Goal: Check status: Check status

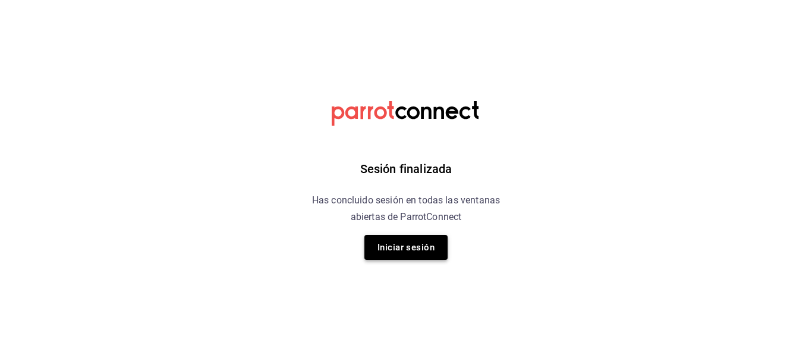
click at [414, 251] on button "Iniciar sesión" at bounding box center [405, 247] width 83 height 25
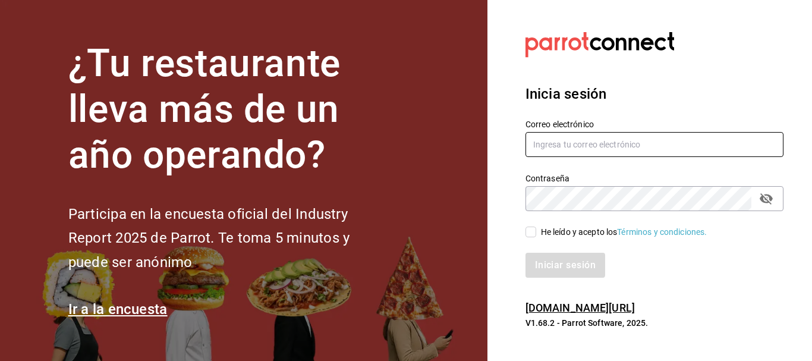
type input "melinay.alvareza@gmail.com"
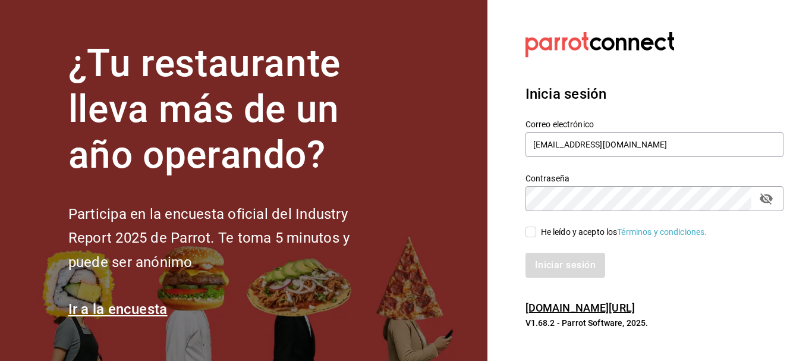
click at [528, 233] on input "He leído y acepto los Términos y condiciones." at bounding box center [530, 231] width 11 height 11
checkbox input "true"
click at [554, 255] on button "Iniciar sesión" at bounding box center [565, 265] width 81 height 25
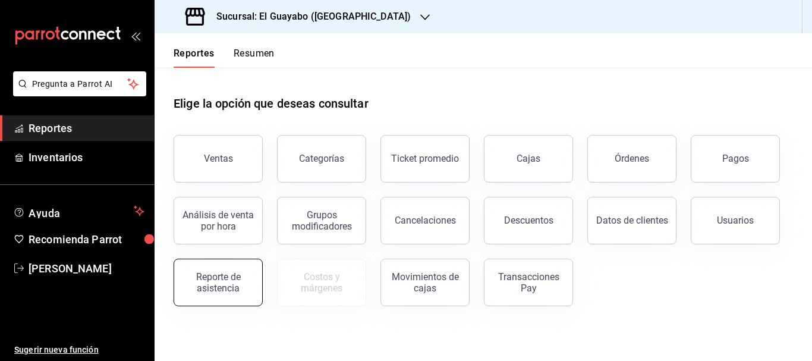
click at [224, 285] on div "Reporte de asistencia" at bounding box center [218, 282] width 74 height 23
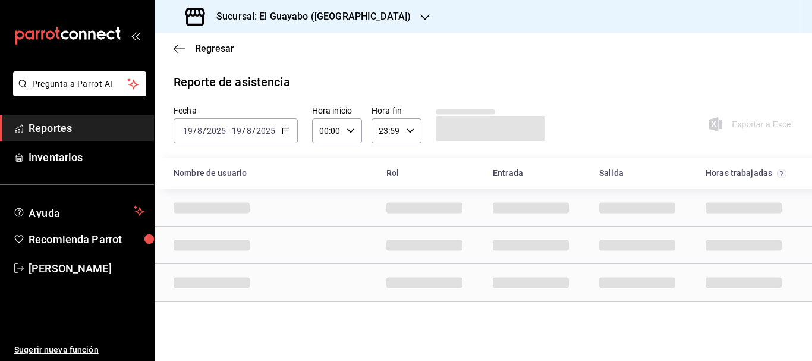
click at [276, 131] on div "[DATE] [DATE]" at bounding box center [253, 131] width 46 height 10
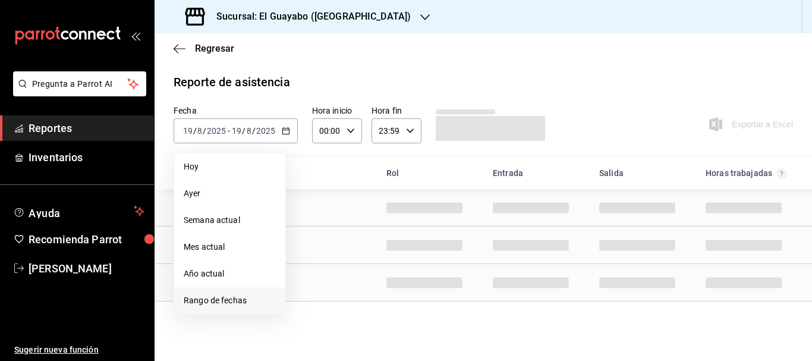
click at [215, 302] on span "Rango de fechas" at bounding box center [230, 300] width 92 height 12
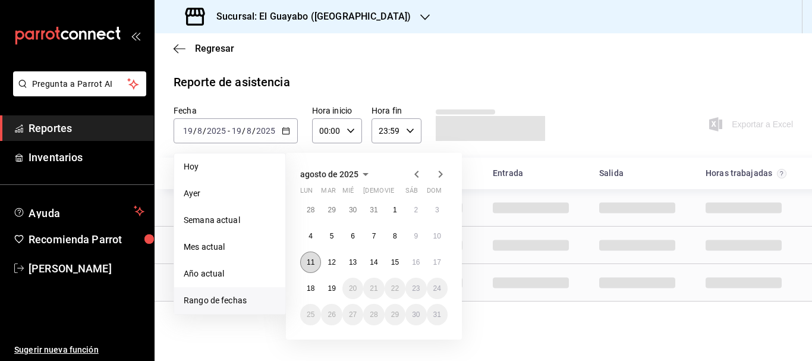
click at [307, 260] on abbr "11" at bounding box center [311, 262] width 8 height 8
click at [450, 264] on div "agosto de 2025 lun mar [PERSON_NAME] vie sáb dom 28 29 30 31 1 2 3 4 5 6 7 8 9 …" at bounding box center [374, 246] width 176 height 187
click at [443, 267] on button "17" at bounding box center [437, 261] width 21 height 21
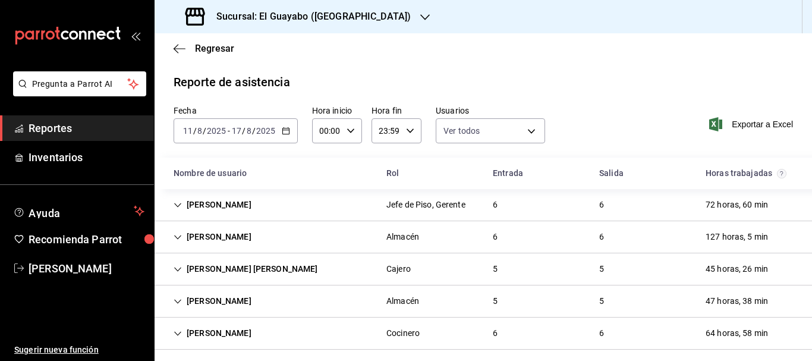
click at [310, 213] on div "[PERSON_NAME] Jefe de Piso, Gerente 6 6 72 horas, 60 min" at bounding box center [482, 205] width 657 height 32
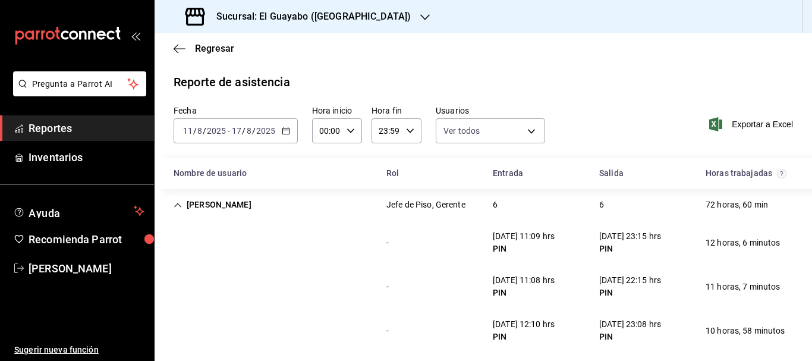
click at [202, 207] on div "[PERSON_NAME]" at bounding box center [212, 205] width 97 height 22
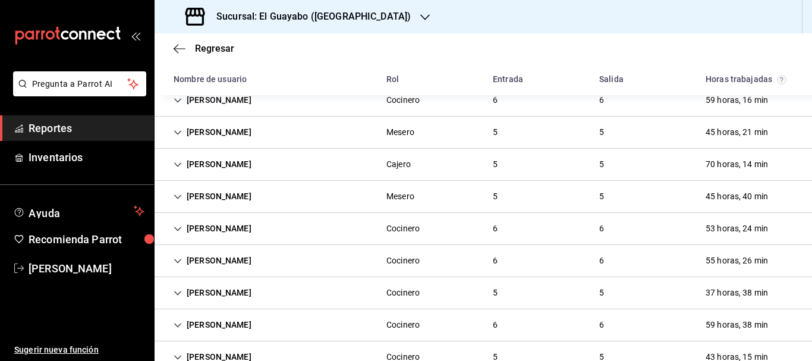
scroll to position [329, 0]
click at [235, 137] on div "[PERSON_NAME]" at bounding box center [212, 133] width 97 height 22
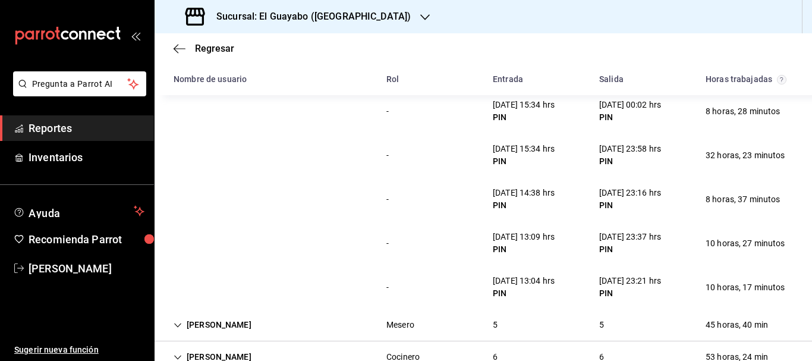
scroll to position [210, 0]
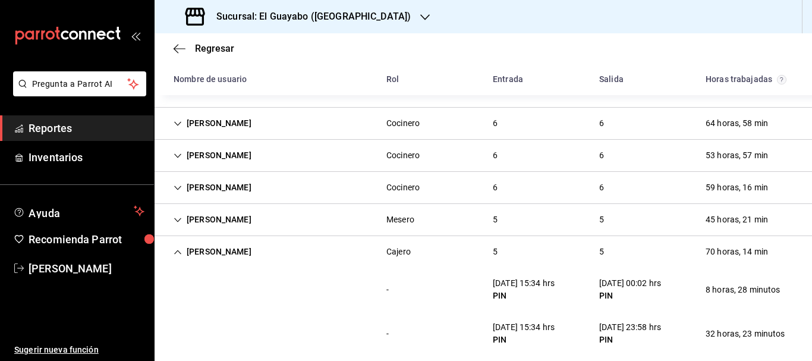
click at [211, 267] on div "[PERSON_NAME] 5 5 70 horas, 14 min" at bounding box center [482, 251] width 657 height 31
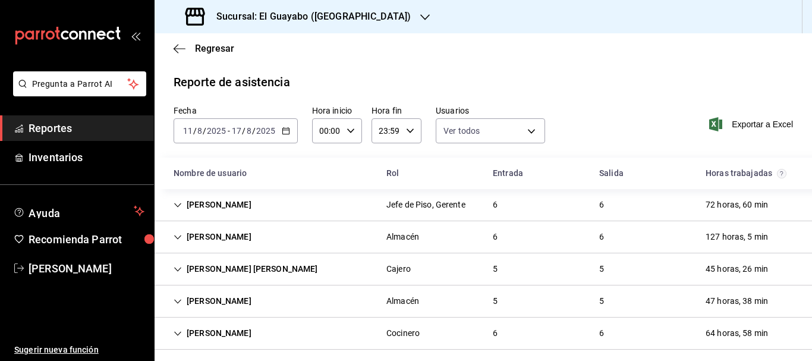
scroll to position [329, 0]
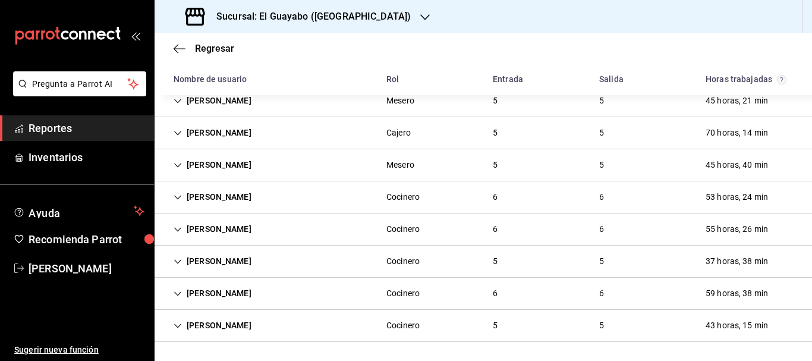
click at [241, 163] on div "[PERSON_NAME]" at bounding box center [212, 165] width 97 height 22
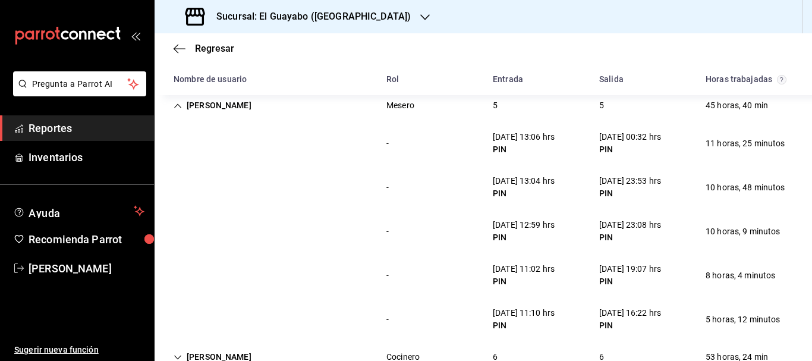
scroll to position [269, 0]
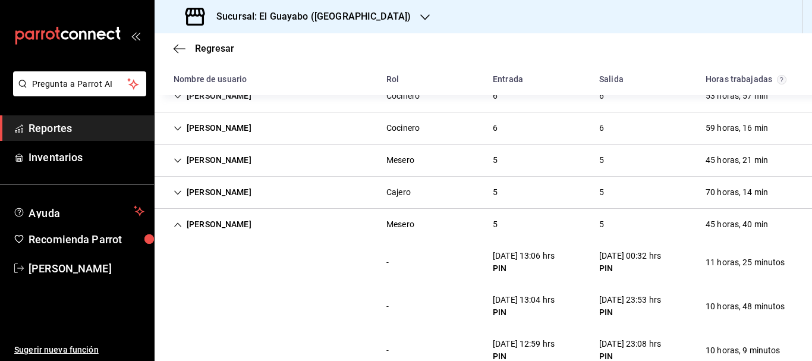
click at [204, 226] on div "[PERSON_NAME]" at bounding box center [212, 224] width 97 height 22
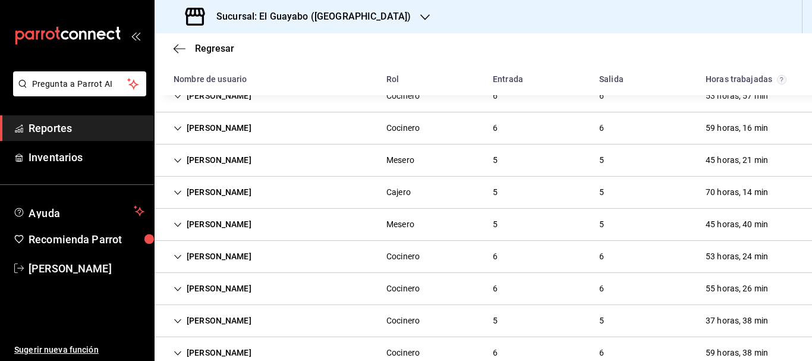
click at [213, 159] on div "[PERSON_NAME]" at bounding box center [212, 160] width 97 height 22
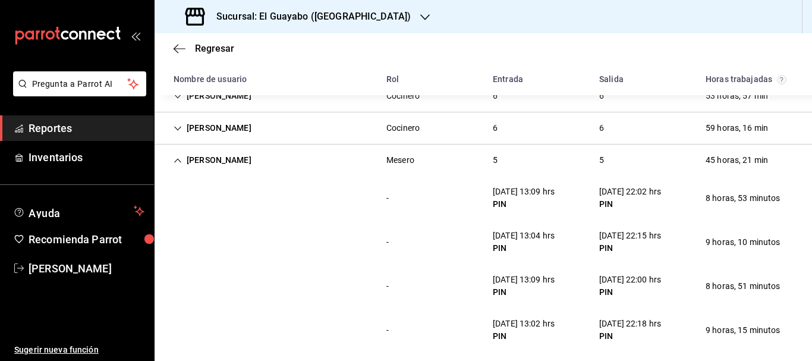
click at [209, 155] on div "[PERSON_NAME]" at bounding box center [212, 160] width 97 height 22
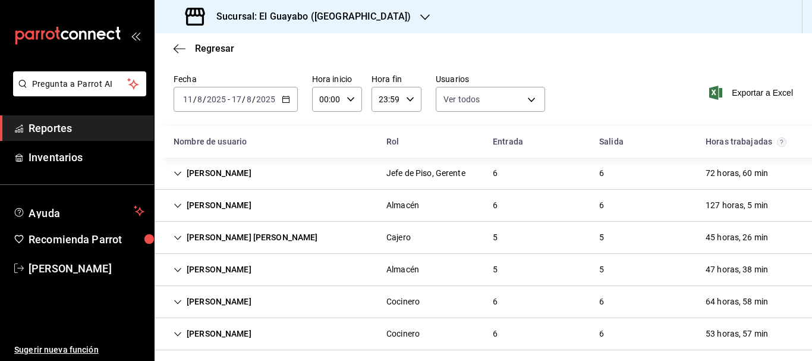
scroll to position [0, 0]
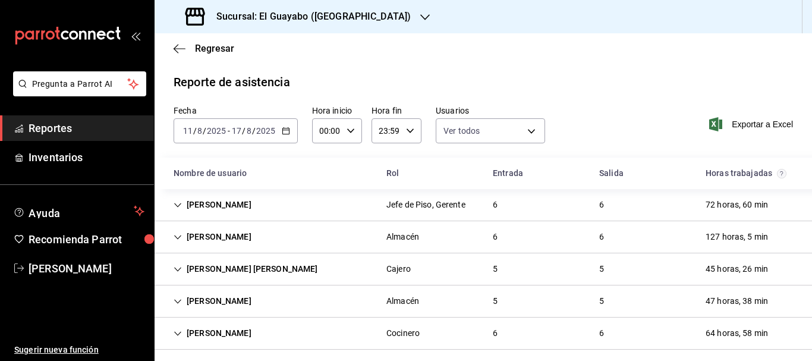
click at [228, 277] on div "[PERSON_NAME] [PERSON_NAME]" at bounding box center [245, 269] width 163 height 22
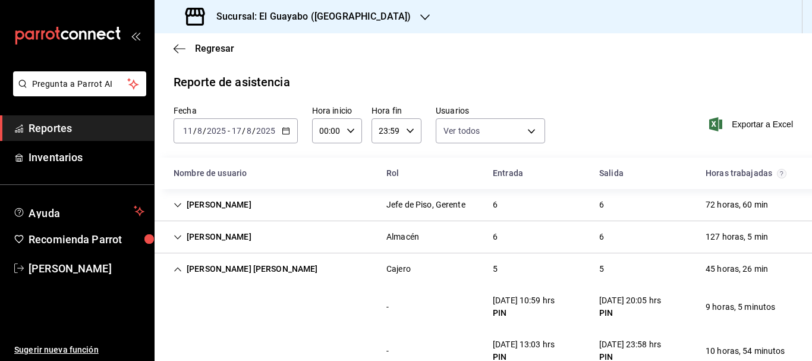
click at [253, 276] on div "[PERSON_NAME] [PERSON_NAME]" at bounding box center [245, 269] width 163 height 22
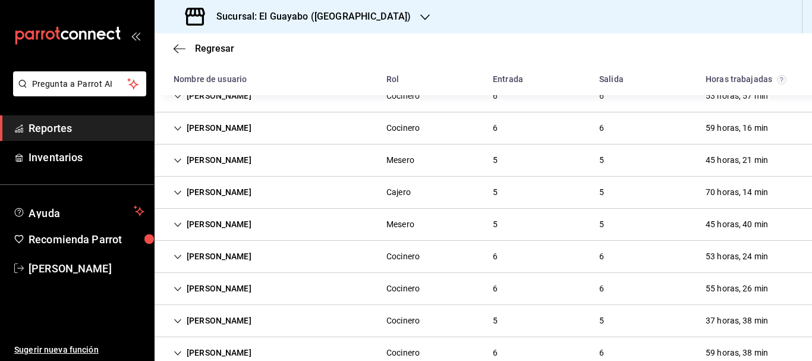
scroll to position [210, 0]
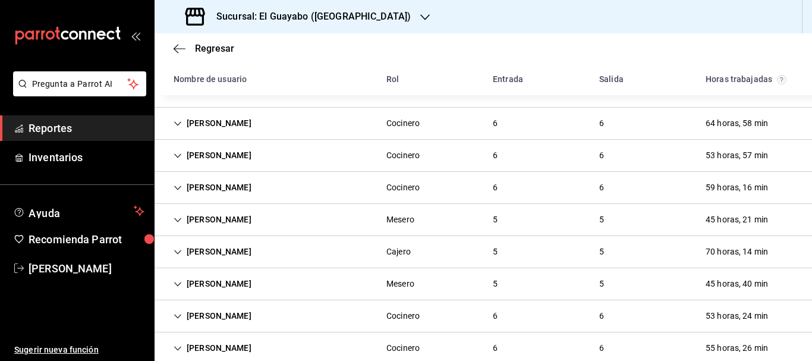
click at [353, 132] on div "[PERSON_NAME] 6 6 64 horas, 58 min" at bounding box center [482, 124] width 657 height 32
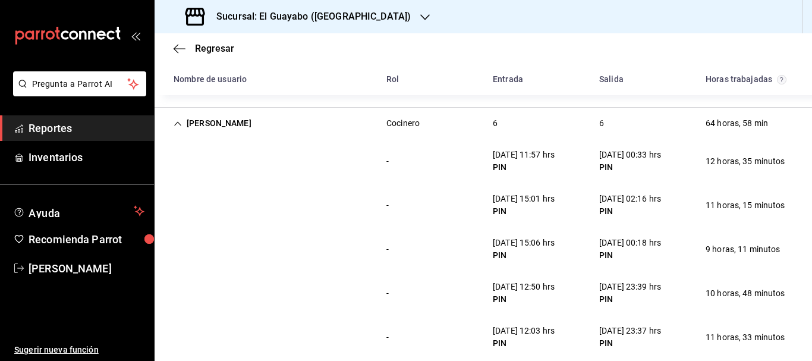
click at [206, 116] on div "[PERSON_NAME]" at bounding box center [212, 123] width 97 height 22
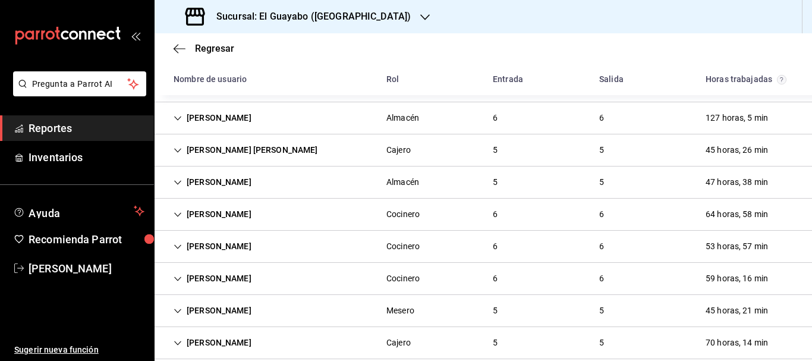
scroll to position [178, 0]
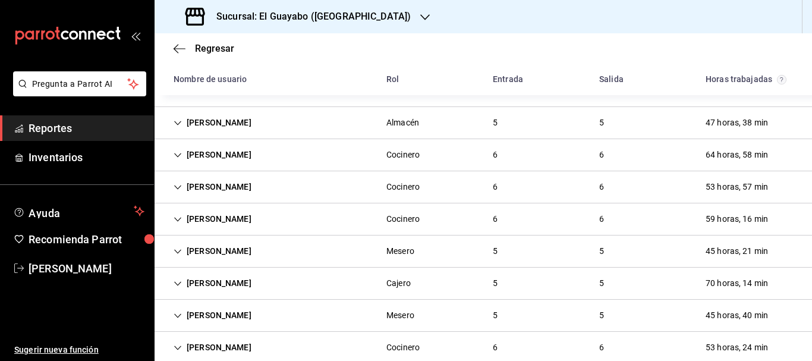
click at [250, 216] on div "[PERSON_NAME]" at bounding box center [212, 219] width 97 height 22
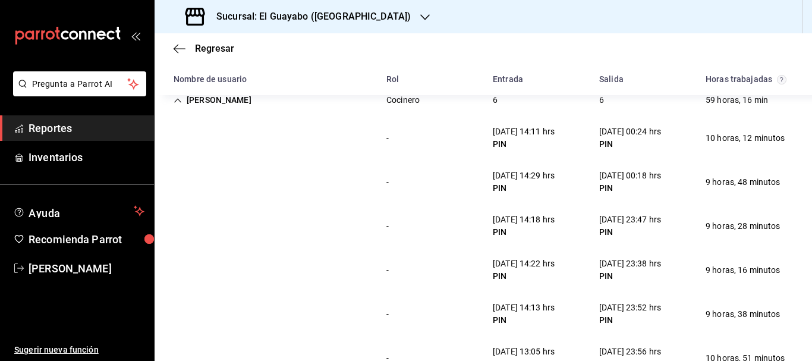
scroll to position [238, 0]
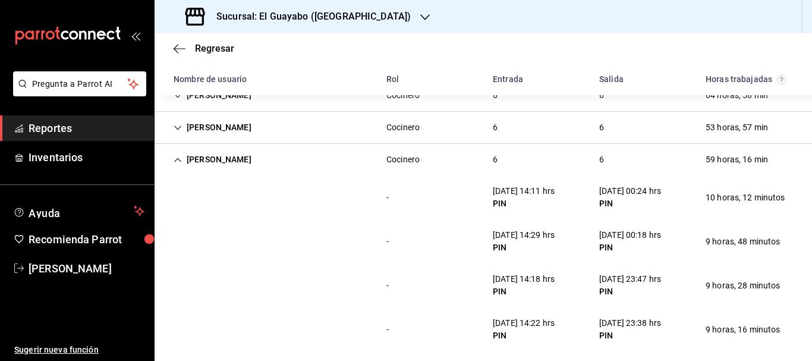
click at [210, 165] on div "[PERSON_NAME]" at bounding box center [212, 160] width 97 height 22
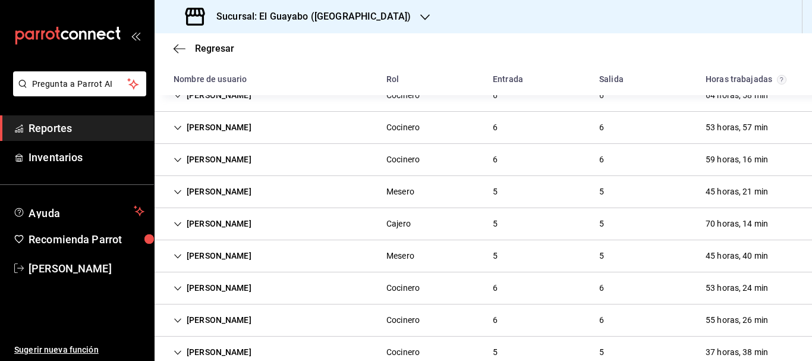
click at [218, 123] on div "[PERSON_NAME]" at bounding box center [212, 127] width 97 height 22
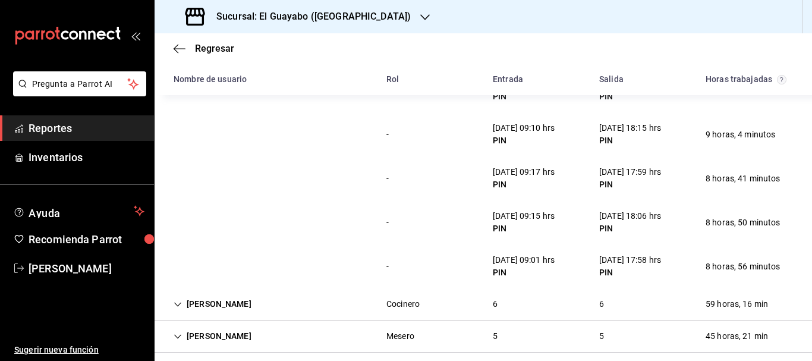
scroll to position [178, 0]
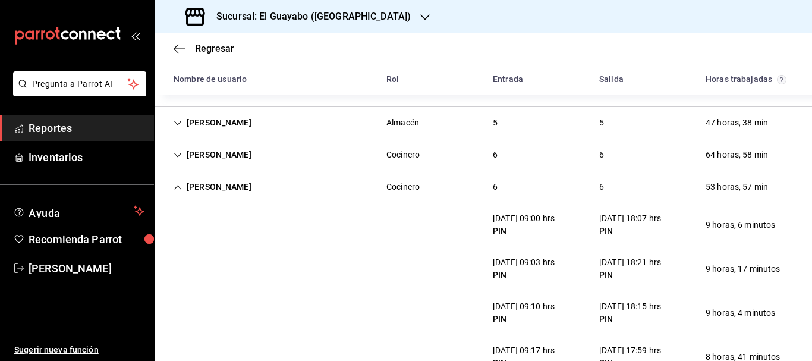
click at [192, 137] on div "[PERSON_NAME] Almacén 5 5 47 horas, 38 min" at bounding box center [482, 123] width 657 height 32
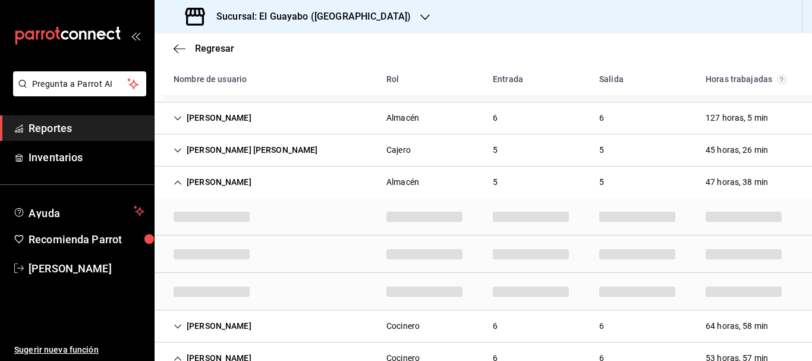
scroll to position [59, 0]
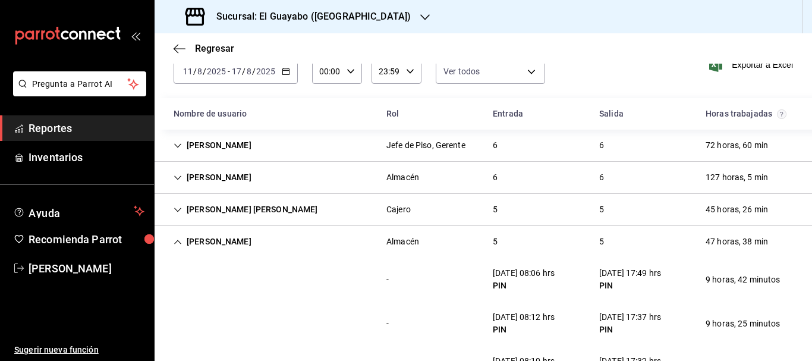
click at [208, 239] on div "[PERSON_NAME]" at bounding box center [212, 242] width 97 height 22
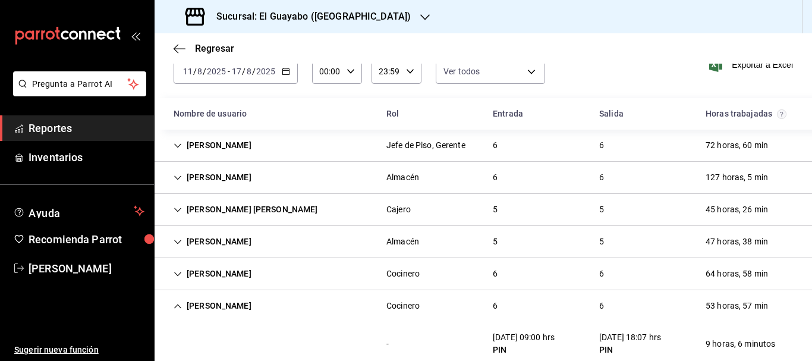
scroll to position [119, 0]
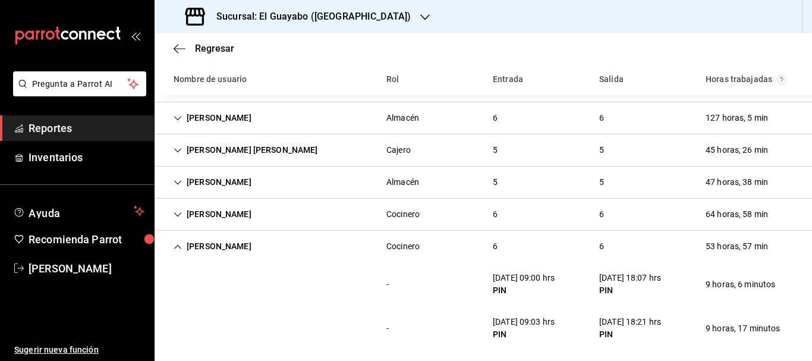
click at [210, 246] on div "[PERSON_NAME]" at bounding box center [212, 246] width 97 height 22
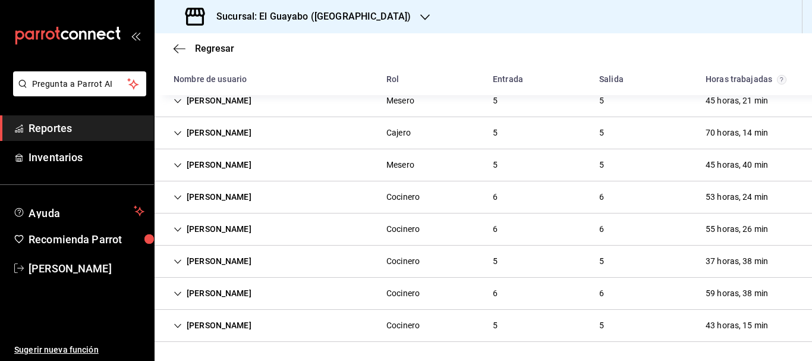
click at [227, 263] on div "[PERSON_NAME]" at bounding box center [212, 261] width 97 height 22
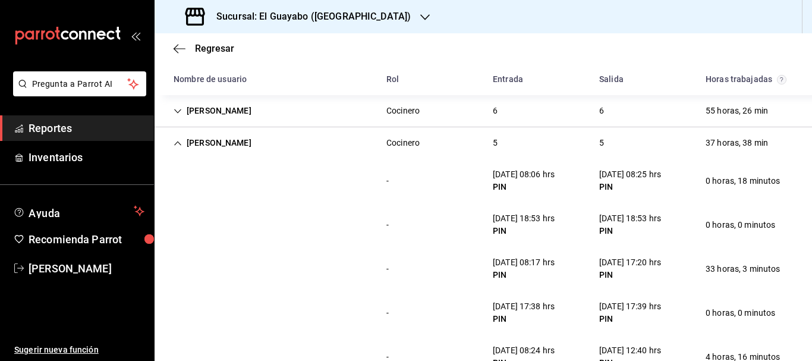
click at [204, 141] on div "[PERSON_NAME]" at bounding box center [212, 143] width 97 height 22
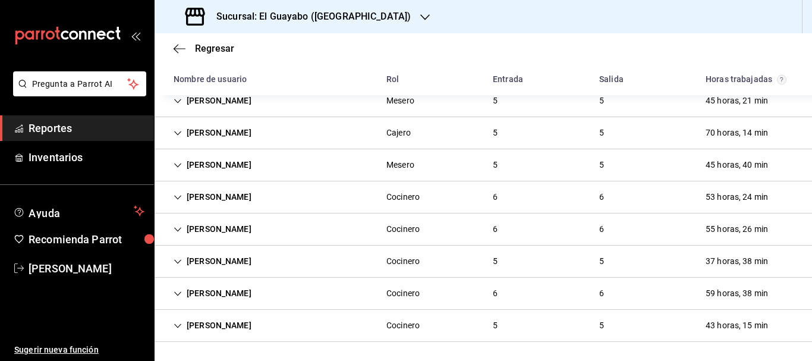
click at [211, 235] on div "[PERSON_NAME]" at bounding box center [212, 229] width 97 height 22
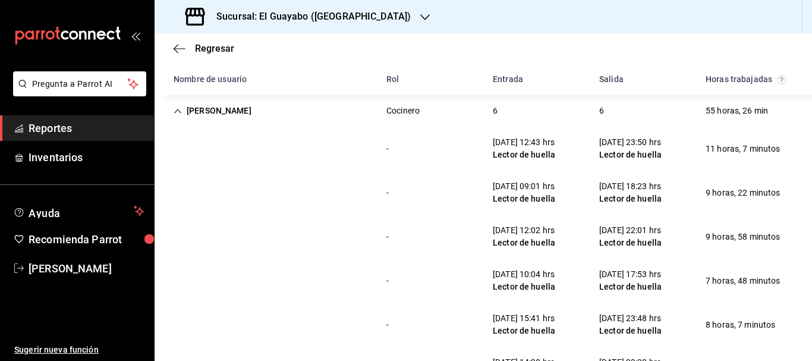
scroll to position [566, 0]
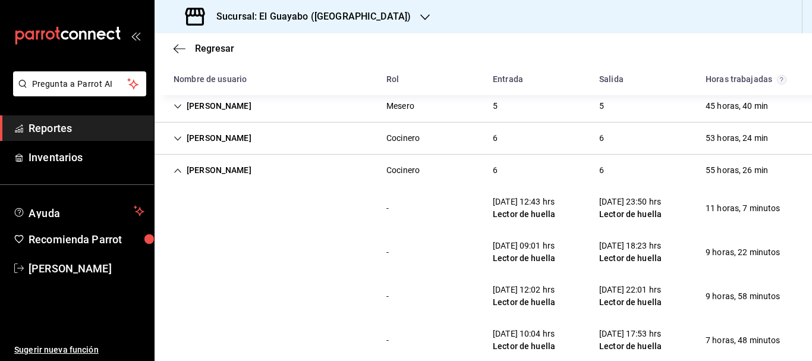
click at [210, 179] on div "[PERSON_NAME]" at bounding box center [212, 170] width 97 height 22
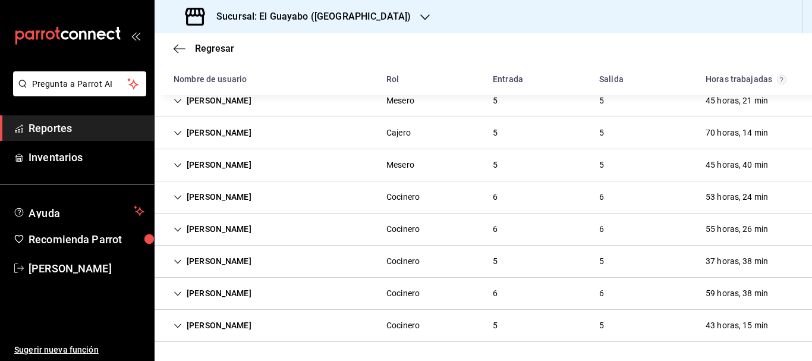
scroll to position [329, 0]
click at [240, 299] on div "[PERSON_NAME]" at bounding box center [212, 293] width 97 height 22
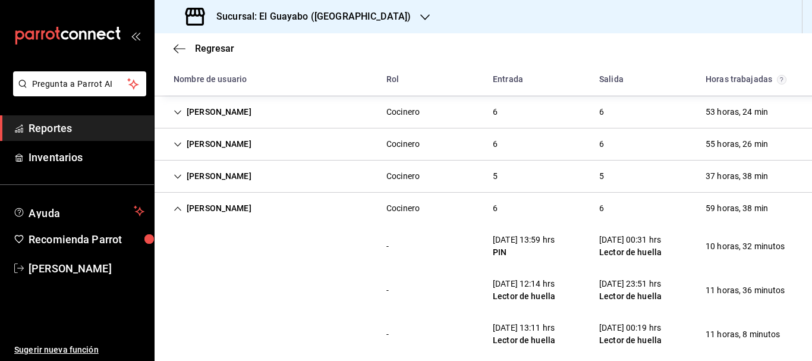
scroll to position [473, 0]
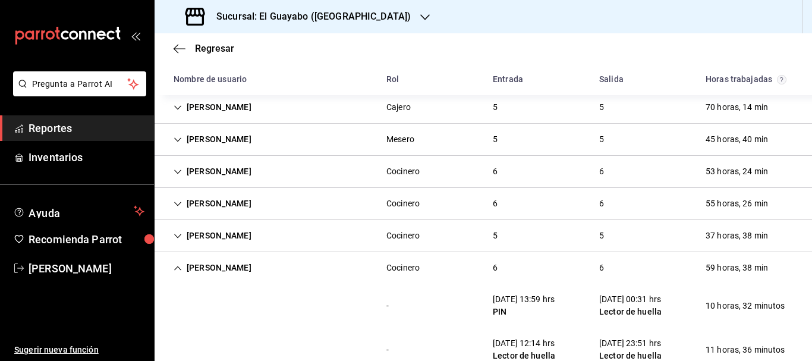
click at [209, 266] on div "[PERSON_NAME]" at bounding box center [212, 268] width 97 height 22
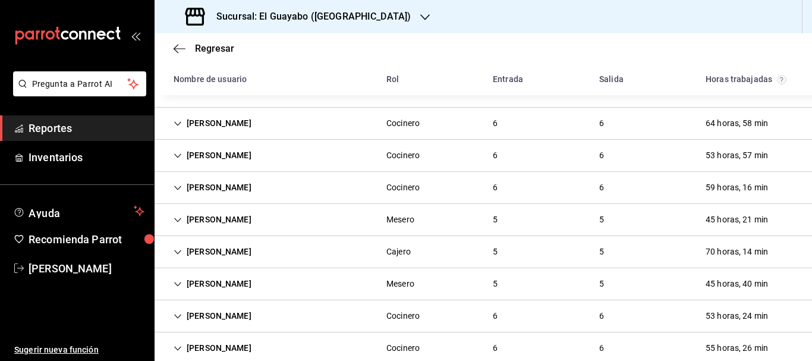
scroll to position [150, 0]
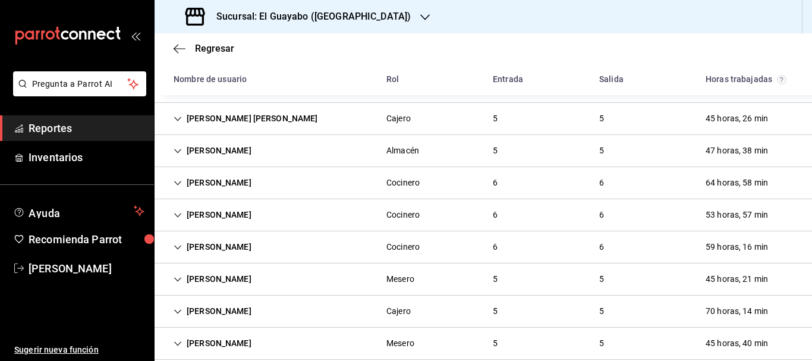
click at [234, 244] on div "[PERSON_NAME]" at bounding box center [212, 247] width 97 height 22
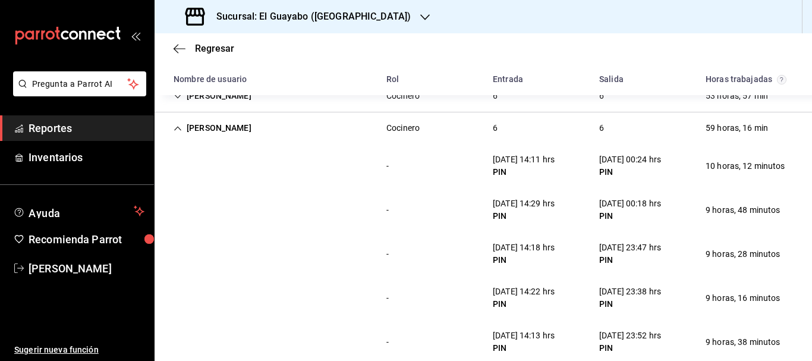
scroll to position [210, 0]
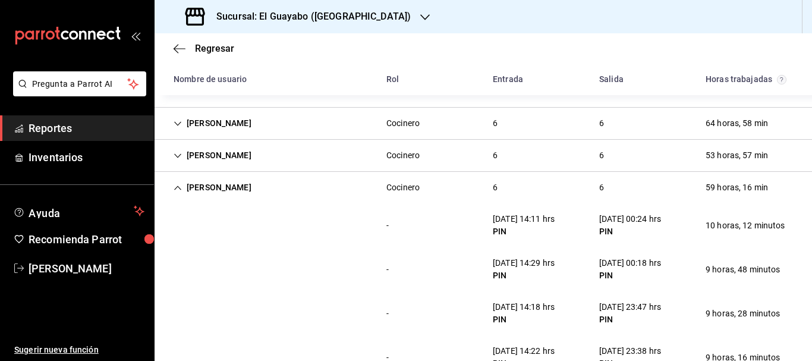
click at [226, 181] on div "[PERSON_NAME]" at bounding box center [212, 187] width 97 height 22
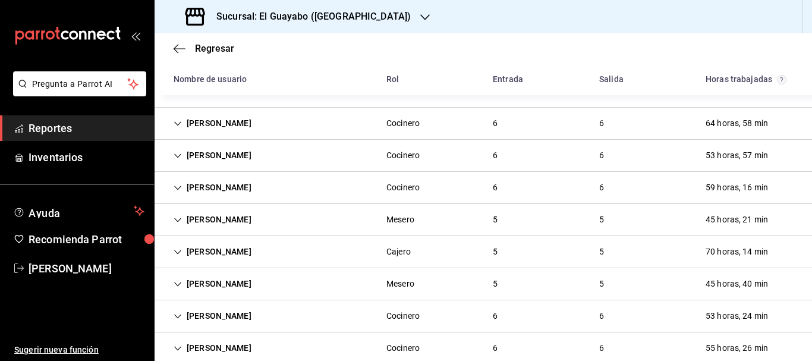
click at [210, 126] on div "[PERSON_NAME]" at bounding box center [212, 123] width 97 height 22
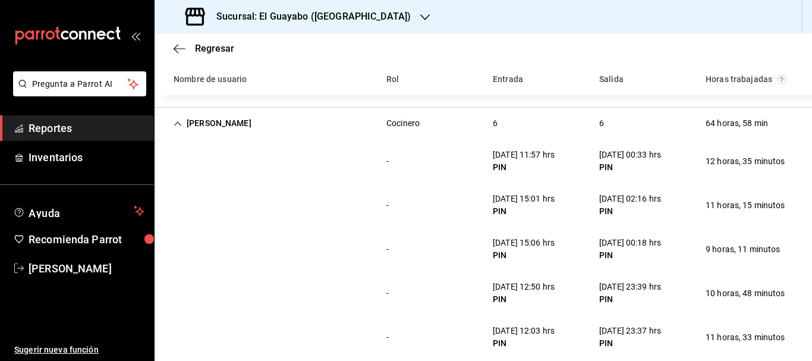
scroll to position [91, 0]
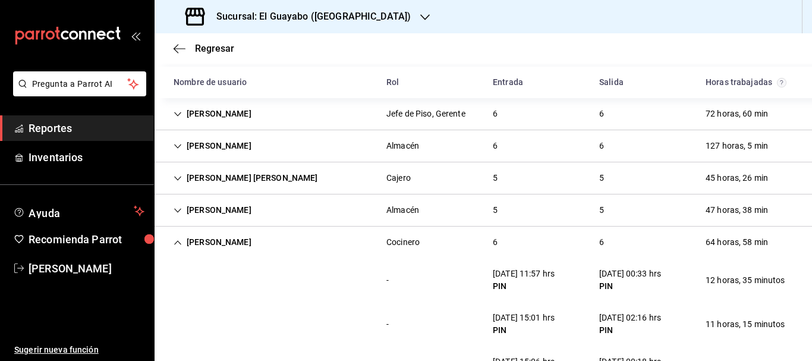
click at [215, 247] on div "[PERSON_NAME]" at bounding box center [212, 242] width 97 height 22
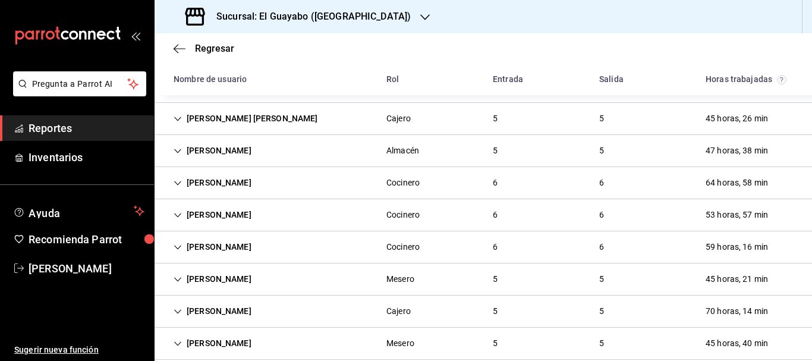
scroll to position [329, 0]
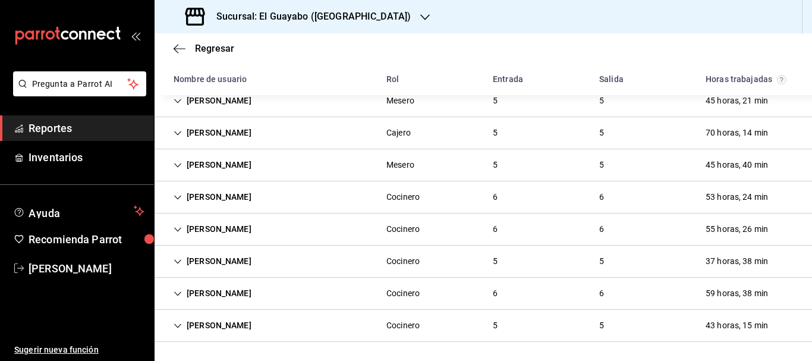
click at [224, 325] on div "[PERSON_NAME]" at bounding box center [212, 325] width 97 height 22
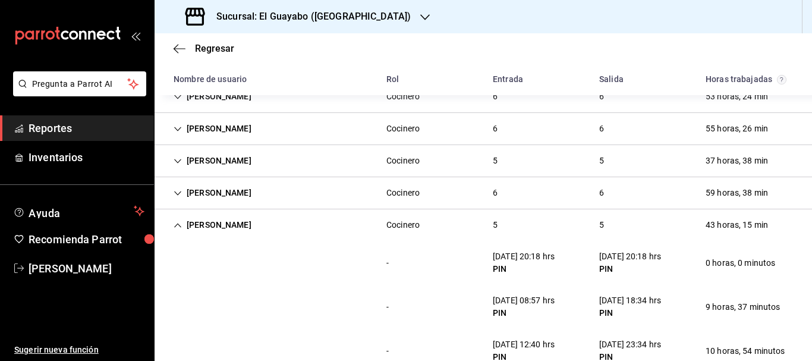
scroll to position [548, 0]
click at [213, 227] on div "[PERSON_NAME]" at bounding box center [212, 225] width 97 height 22
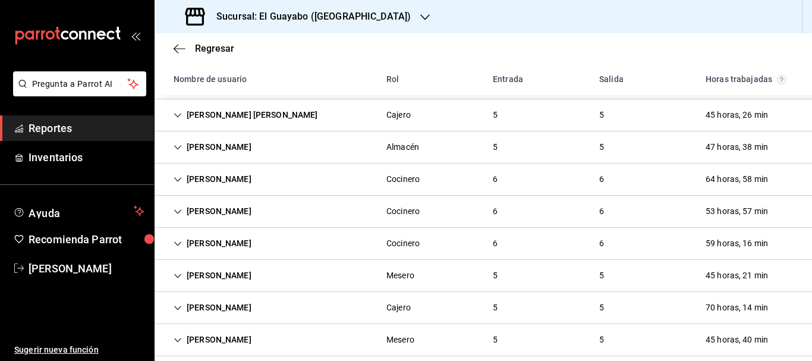
scroll to position [0, 0]
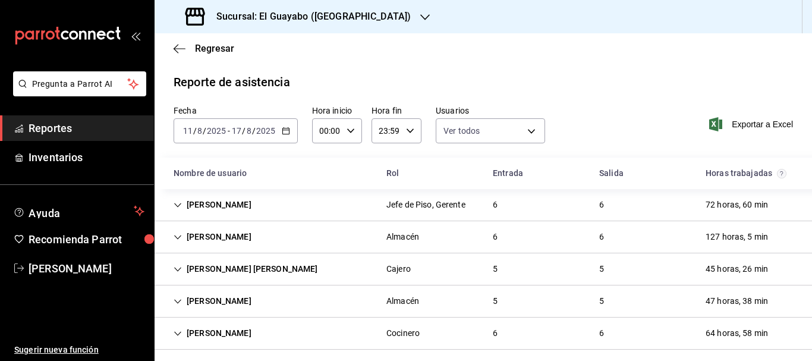
click at [218, 199] on div "[PERSON_NAME]" at bounding box center [212, 205] width 97 height 22
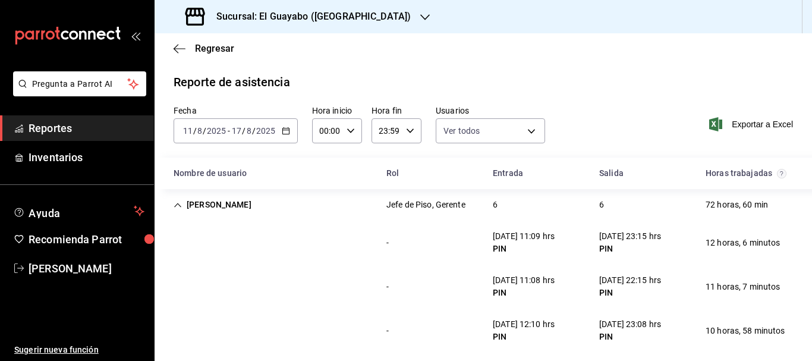
click at [217, 210] on div "[PERSON_NAME]" at bounding box center [212, 205] width 97 height 22
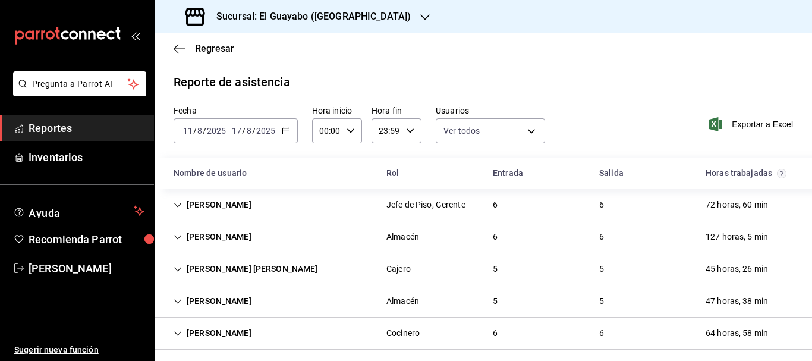
click at [217, 235] on div "[PERSON_NAME]" at bounding box center [212, 237] width 97 height 22
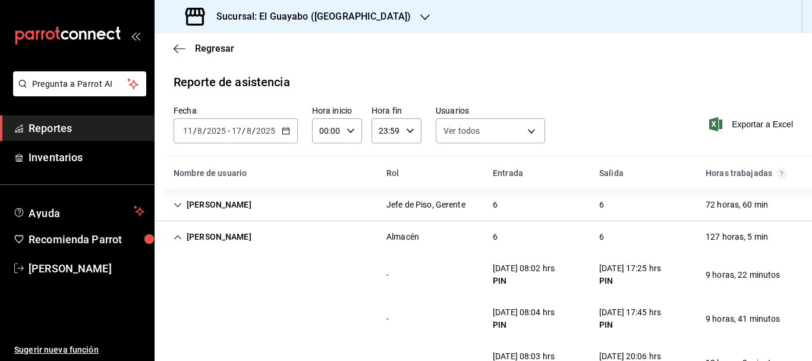
click at [212, 239] on div "[PERSON_NAME]" at bounding box center [212, 237] width 97 height 22
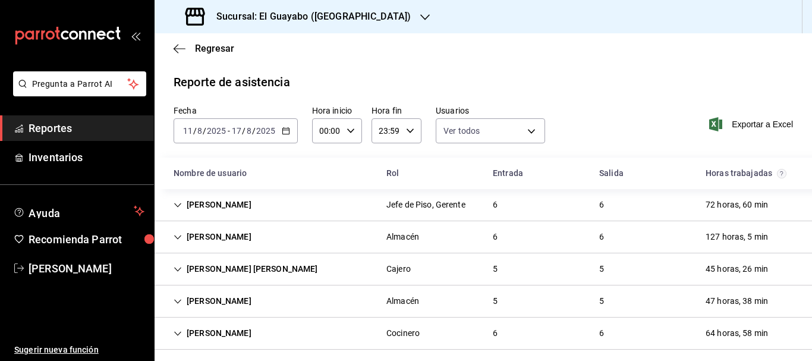
click at [215, 303] on div "[PERSON_NAME]" at bounding box center [212, 301] width 97 height 22
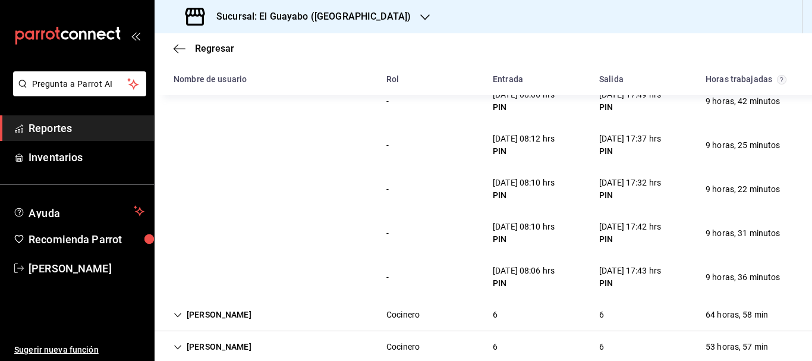
scroll to position [59, 0]
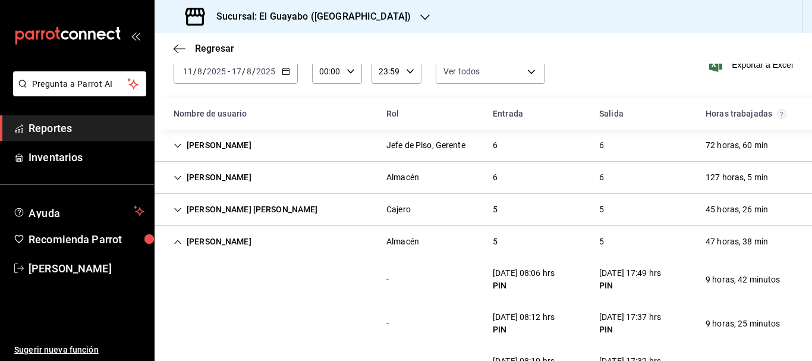
click at [197, 242] on div "[PERSON_NAME]" at bounding box center [212, 242] width 97 height 22
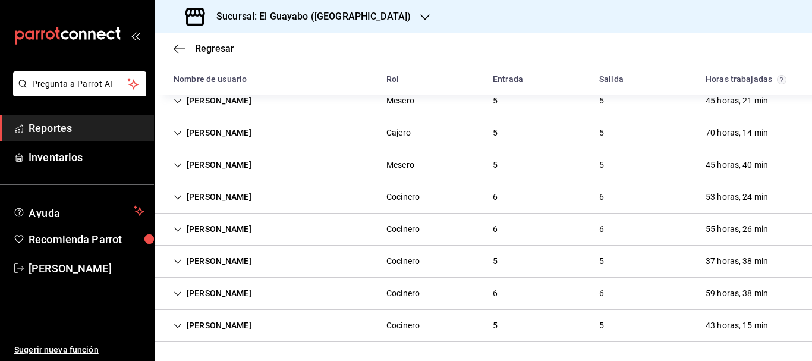
click at [216, 256] on div "[PERSON_NAME]" at bounding box center [212, 261] width 97 height 22
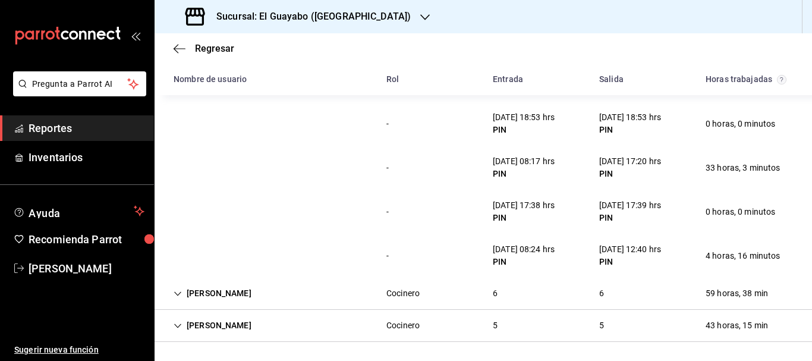
scroll to position [370, 0]
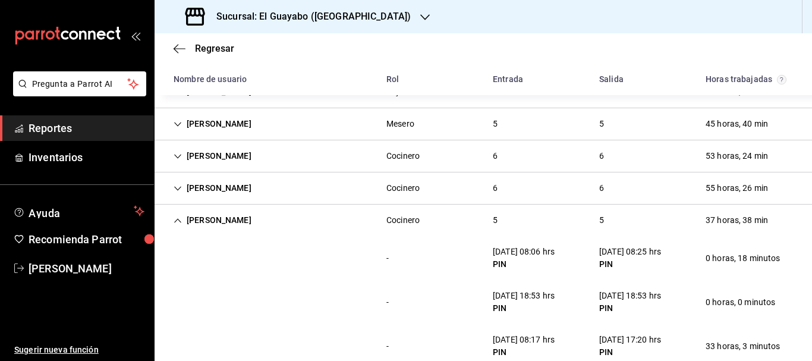
click at [204, 219] on div "[PERSON_NAME]" at bounding box center [212, 220] width 97 height 22
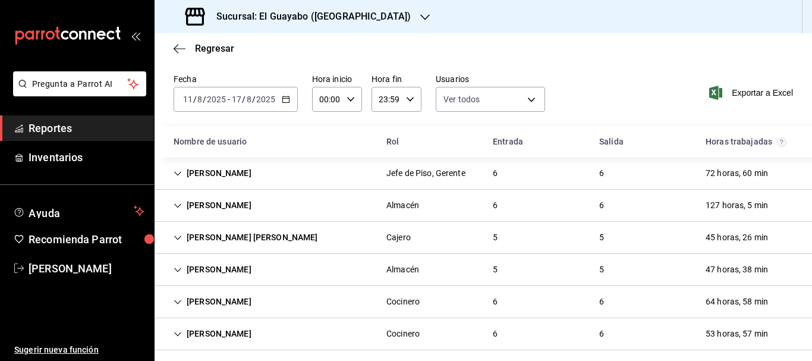
scroll to position [0, 0]
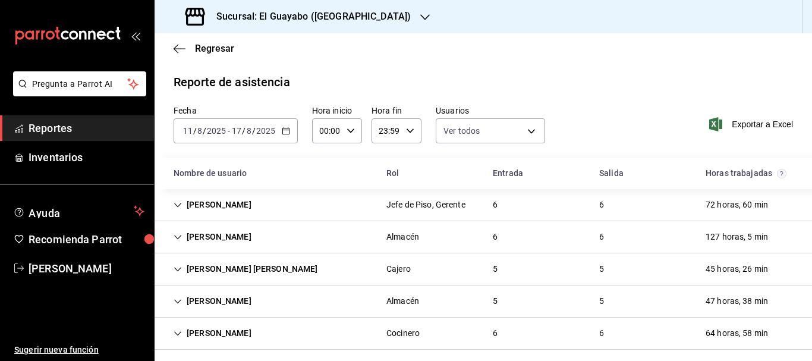
click at [301, 20] on h3 "Sucursal: El Guayabo ([GEOGRAPHIC_DATA])" at bounding box center [309, 17] width 204 height 14
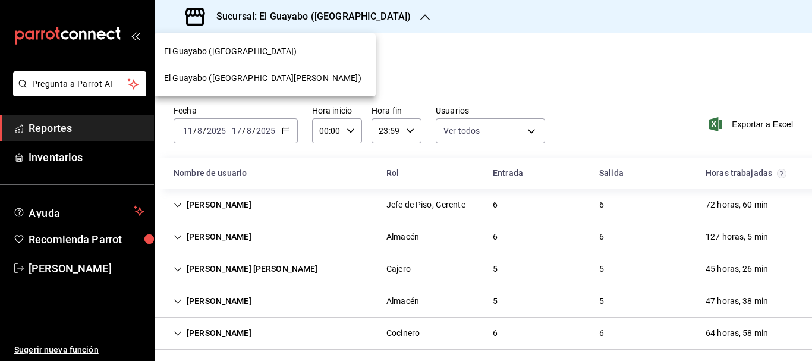
click at [251, 83] on span "El Guayabo ([GEOGRAPHIC_DATA][PERSON_NAME])" at bounding box center [262, 78] width 197 height 12
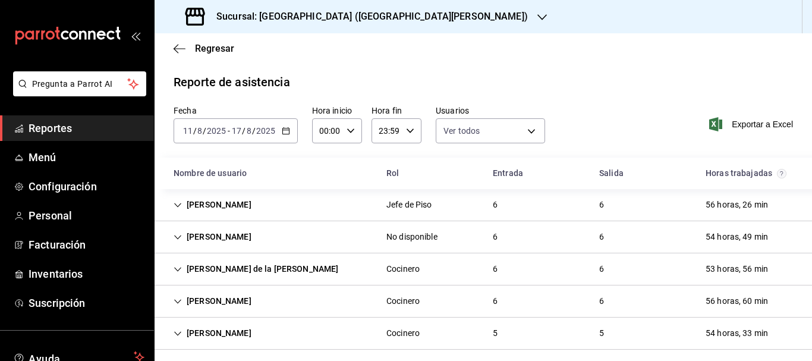
click at [279, 111] on label "Fecha" at bounding box center [236, 110] width 124 height 8
click at [284, 130] on icon "button" at bounding box center [286, 131] width 8 height 8
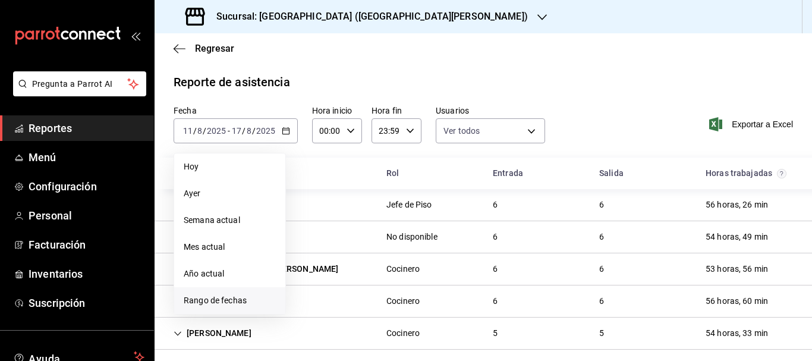
click at [209, 305] on span "Rango de fechas" at bounding box center [230, 300] width 92 height 12
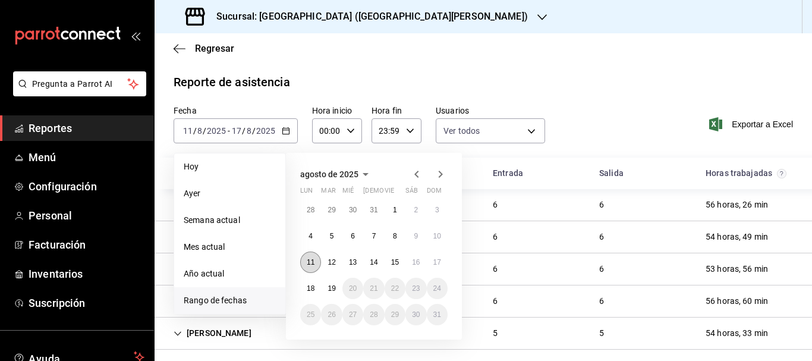
click at [308, 266] on abbr "11" at bounding box center [311, 262] width 8 height 8
click at [443, 261] on button "17" at bounding box center [437, 261] width 21 height 21
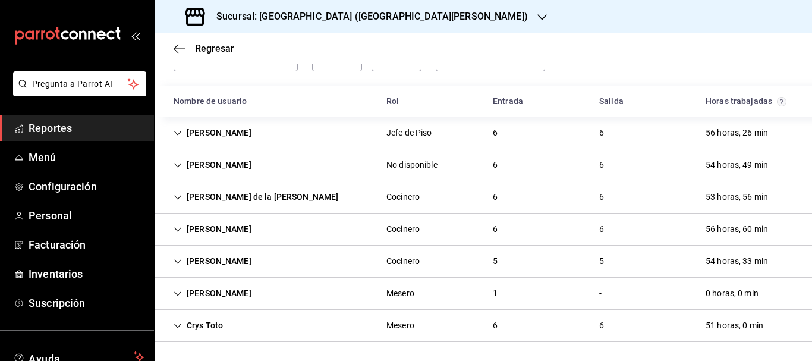
scroll to position [12, 0]
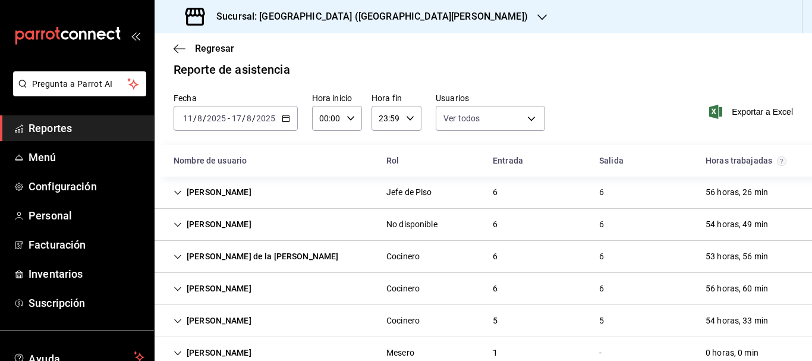
click at [241, 204] on div "[PERSON_NAME] Jefe de Piso 6 6 56 horas, 26 min" at bounding box center [482, 192] width 657 height 32
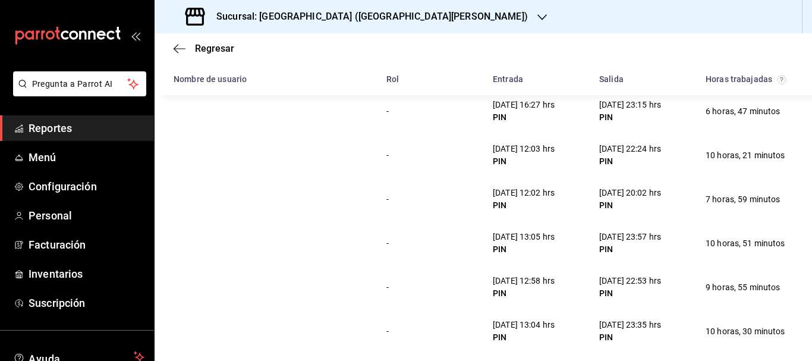
scroll to position [0, 0]
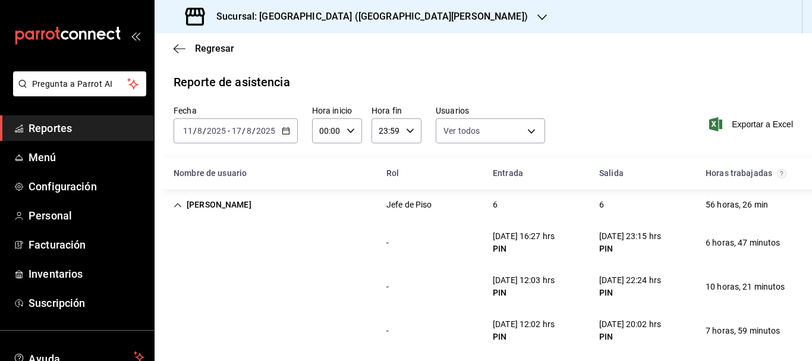
click at [223, 209] on div "[PERSON_NAME]" at bounding box center [212, 205] width 97 height 22
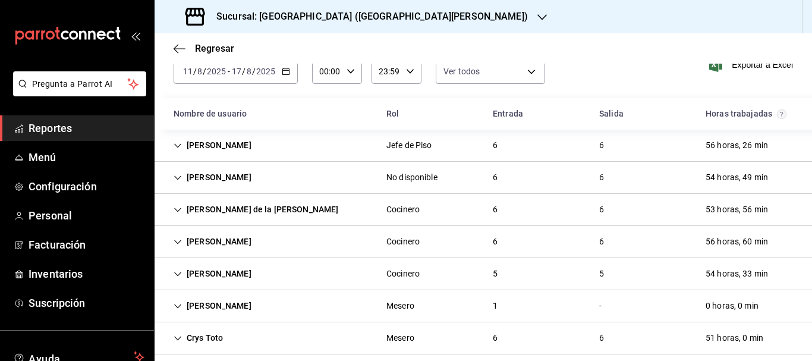
scroll to position [72, 0]
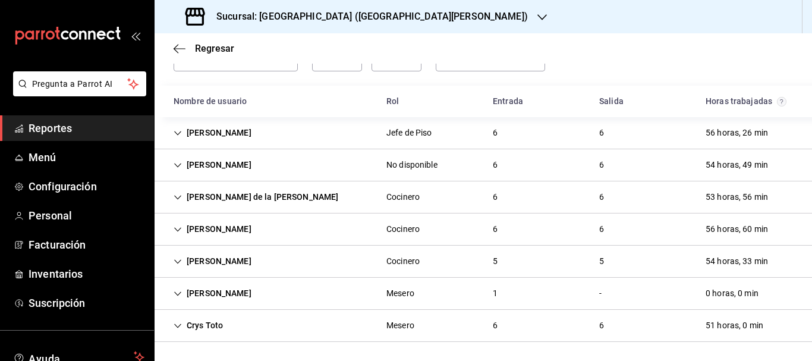
click at [277, 302] on div "[PERSON_NAME] Mesero 1 - 0 horas, 0 min" at bounding box center [482, 293] width 657 height 32
click at [277, 297] on div "[PERSON_NAME] Mesero 1 - 0 horas, 0 min" at bounding box center [482, 292] width 657 height 31
click at [239, 321] on div "Crys Toto Mesero 6 6 51 horas, 0 min" at bounding box center [482, 326] width 657 height 32
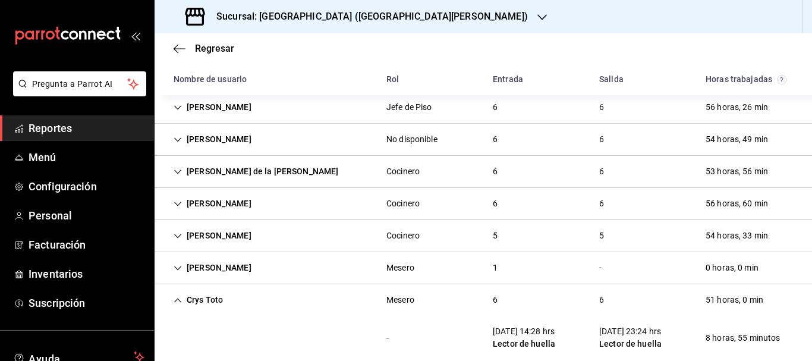
scroll to position [0, 0]
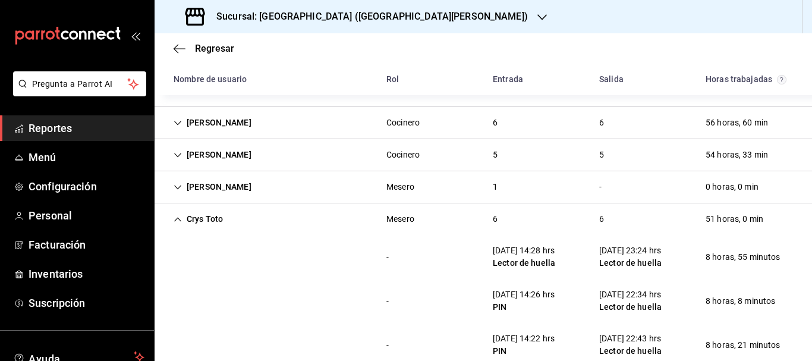
click at [219, 218] on div "Crys Toto" at bounding box center [198, 219] width 68 height 22
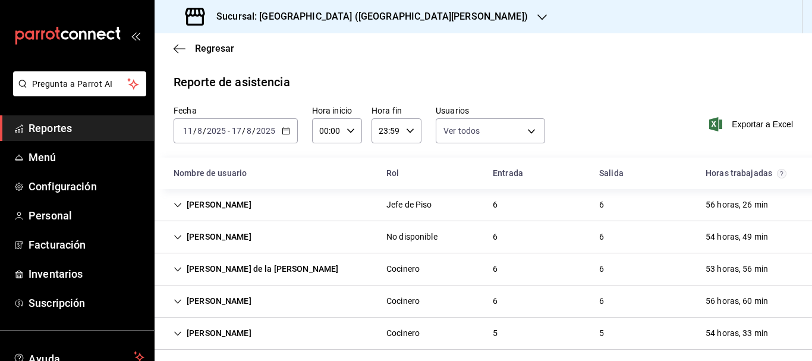
scroll to position [72, 0]
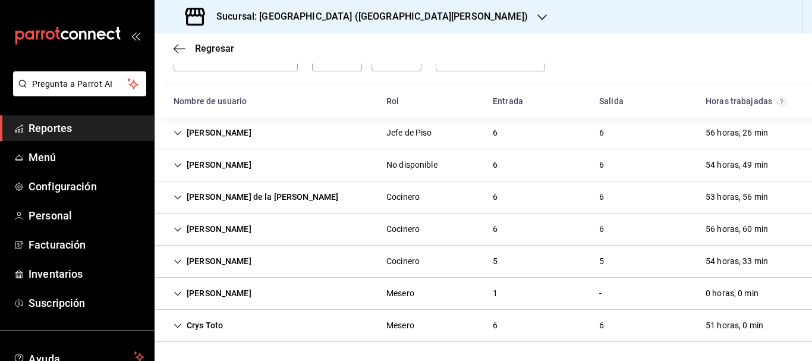
click at [242, 237] on div "[PERSON_NAME]" at bounding box center [212, 229] width 97 height 22
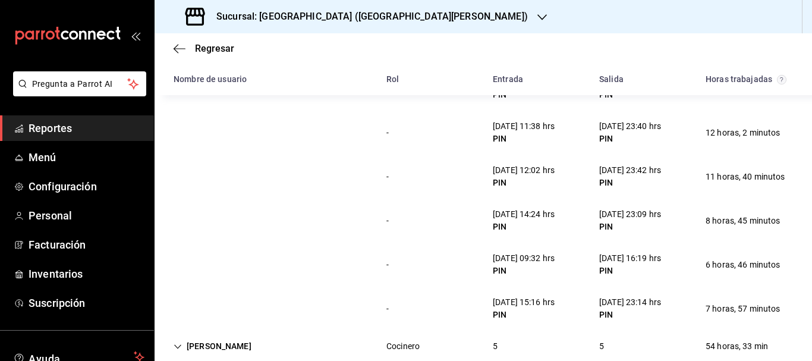
scroll to position [0, 0]
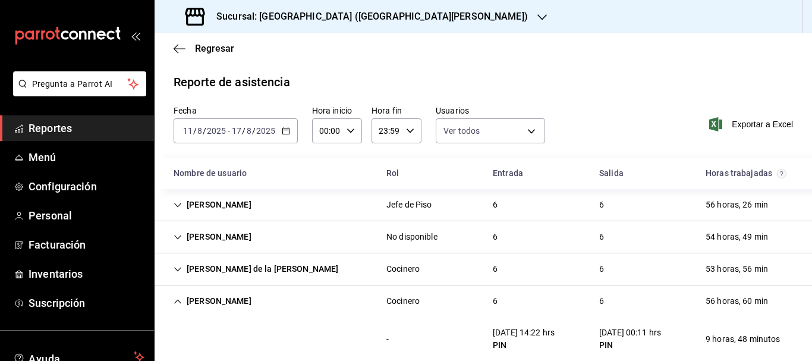
click at [229, 299] on div "[PERSON_NAME]" at bounding box center [212, 301] width 97 height 22
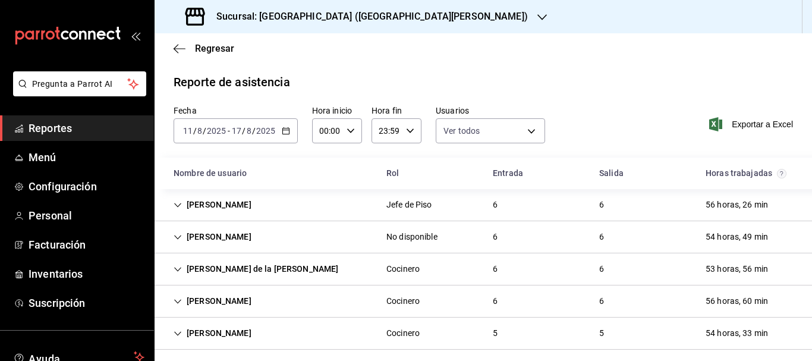
click at [220, 229] on div "[PERSON_NAME]" at bounding box center [212, 237] width 97 height 22
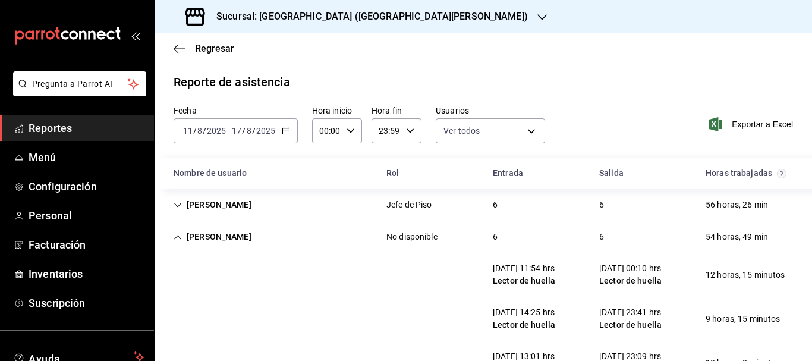
click at [201, 232] on div "[PERSON_NAME]" at bounding box center [212, 237] width 97 height 22
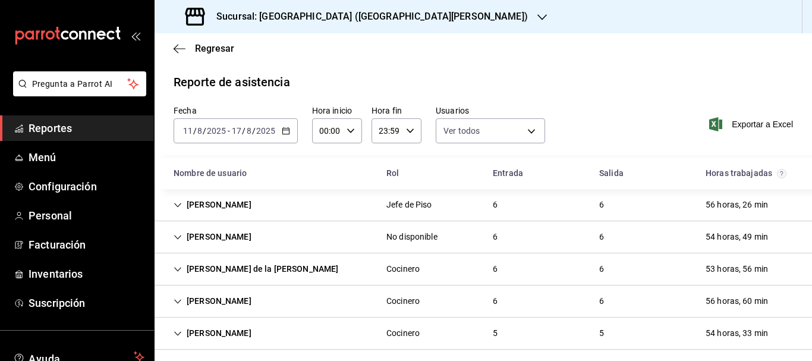
click at [213, 289] on div "[PERSON_NAME] Cocinero 6 6 56 horas, 60 min" at bounding box center [482, 301] width 657 height 32
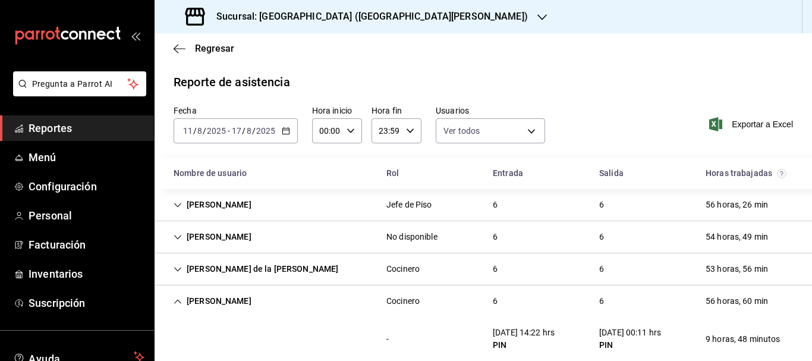
click at [222, 275] on div "[PERSON_NAME] de la [PERSON_NAME]" at bounding box center [256, 269] width 184 height 22
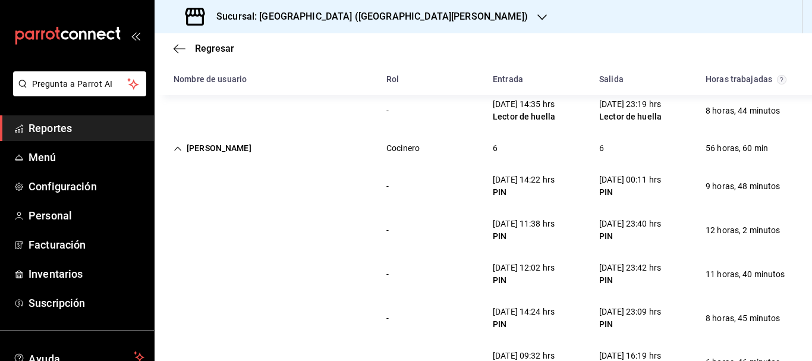
scroll to position [297, 0]
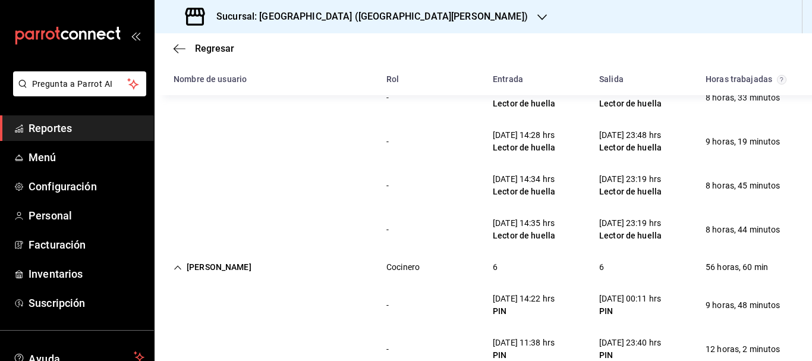
click at [226, 254] on div "[PERSON_NAME] Cocinero 6 6 56 horas, 60 min" at bounding box center [482, 266] width 657 height 31
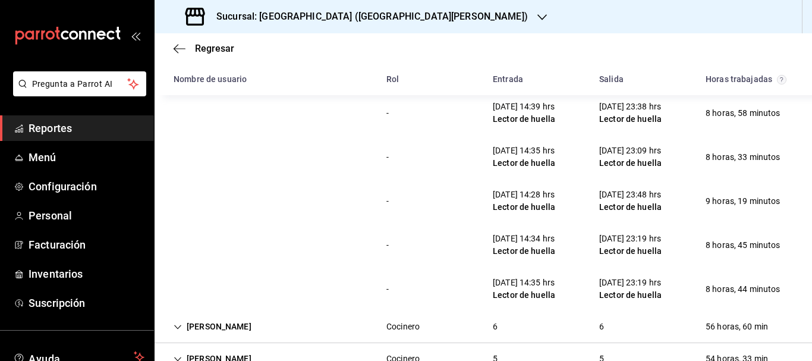
scroll to position [335, 0]
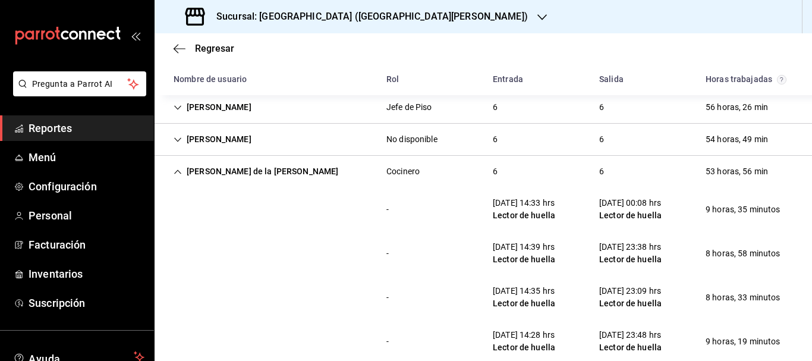
click at [216, 170] on div "[PERSON_NAME] de la [PERSON_NAME]" at bounding box center [256, 171] width 184 height 22
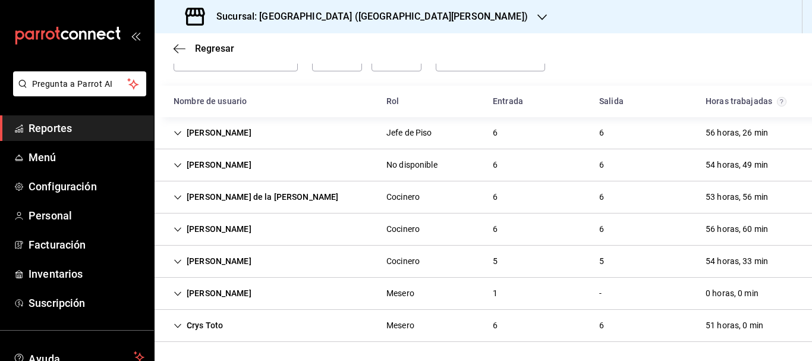
click at [223, 262] on div "[PERSON_NAME]" at bounding box center [212, 261] width 97 height 22
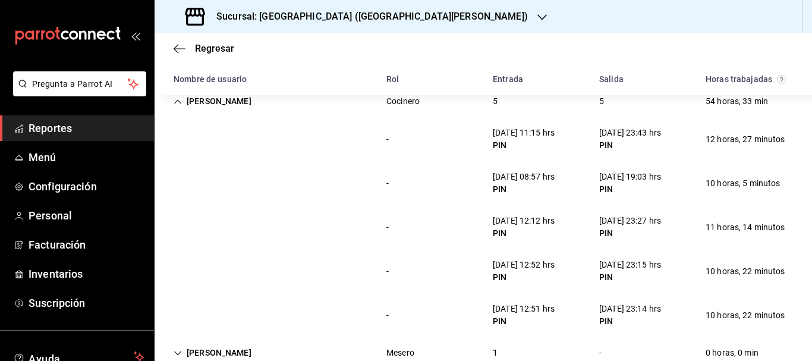
scroll to position [291, 0]
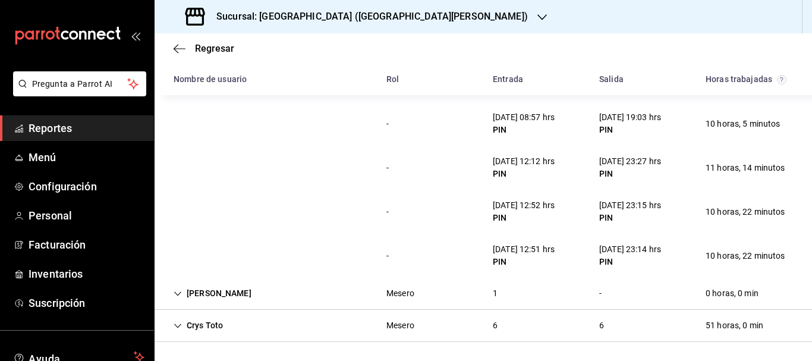
click at [277, 23] on div "Sucursal: [GEOGRAPHIC_DATA] ([GEOGRAPHIC_DATA][PERSON_NAME])" at bounding box center [357, 16] width 387 height 33
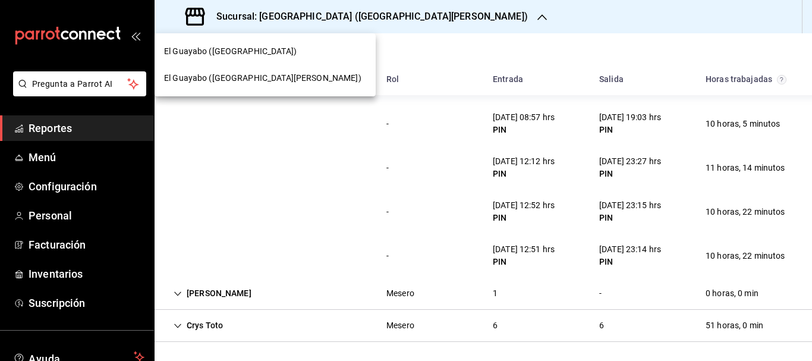
click at [262, 45] on div "El Guayabo ([GEOGRAPHIC_DATA])" at bounding box center [264, 51] width 221 height 27
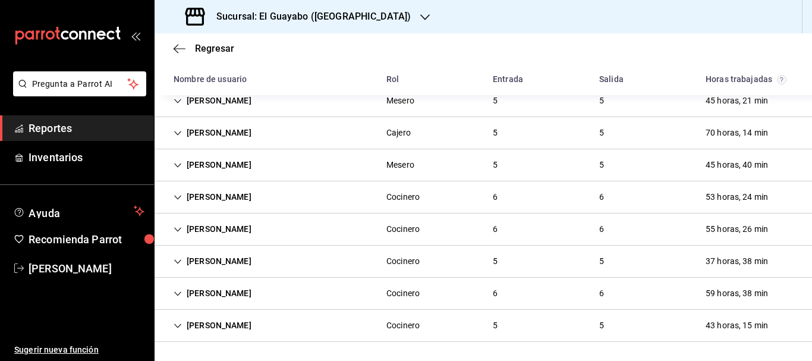
click at [251, 202] on div "[PERSON_NAME]" at bounding box center [212, 197] width 97 height 22
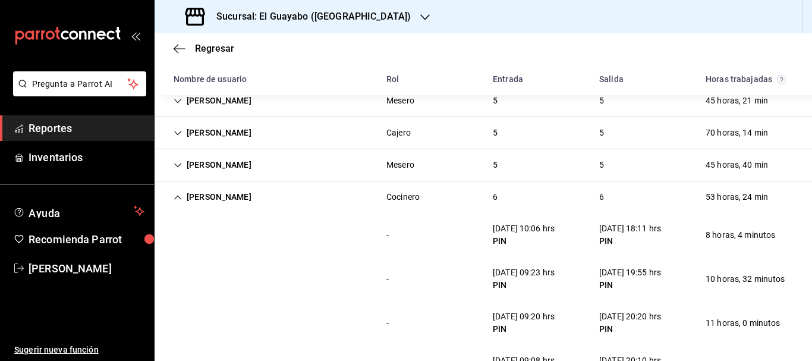
scroll to position [269, 0]
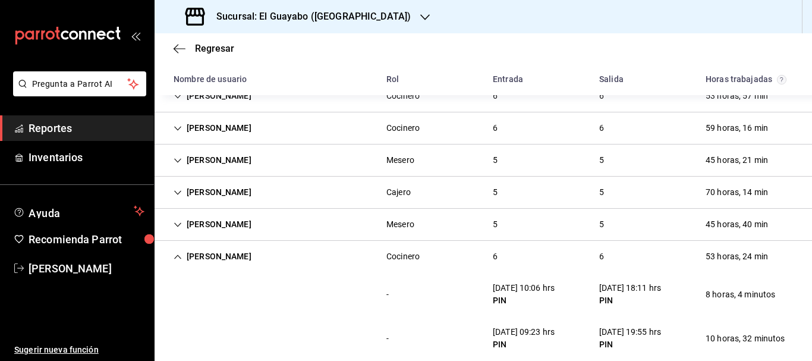
click at [203, 257] on div "[PERSON_NAME]" at bounding box center [212, 256] width 97 height 22
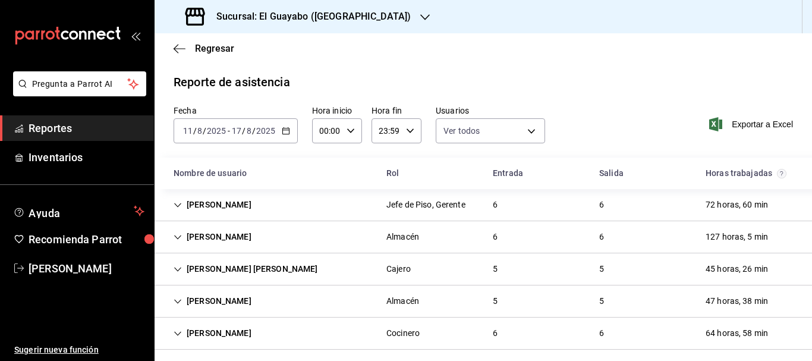
scroll to position [59, 0]
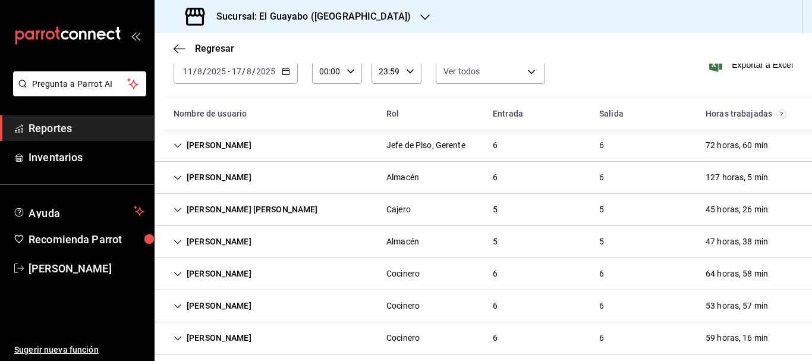
click at [218, 277] on div "[PERSON_NAME]" at bounding box center [212, 274] width 97 height 22
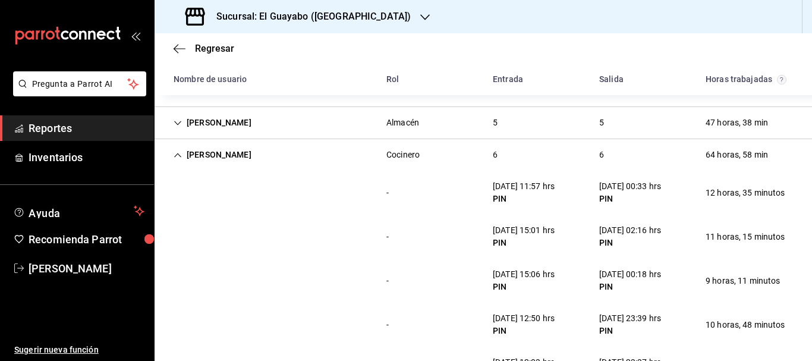
scroll to position [297, 0]
